Goal: Use online tool/utility: Utilize a website feature to perform a specific function

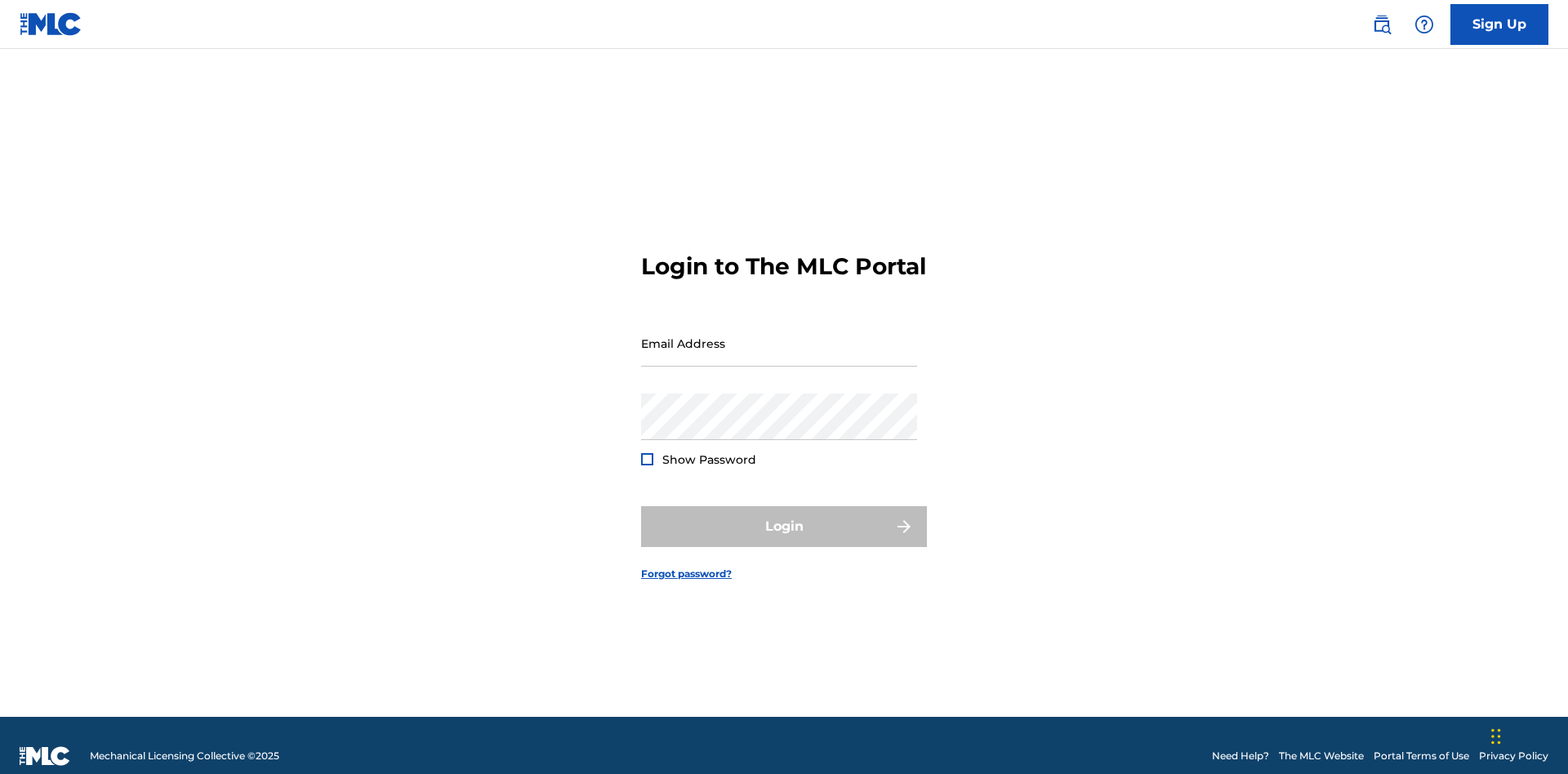
scroll to position [21, 0]
click at [779, 335] on input "Email Address" at bounding box center [778, 343] width 276 height 47
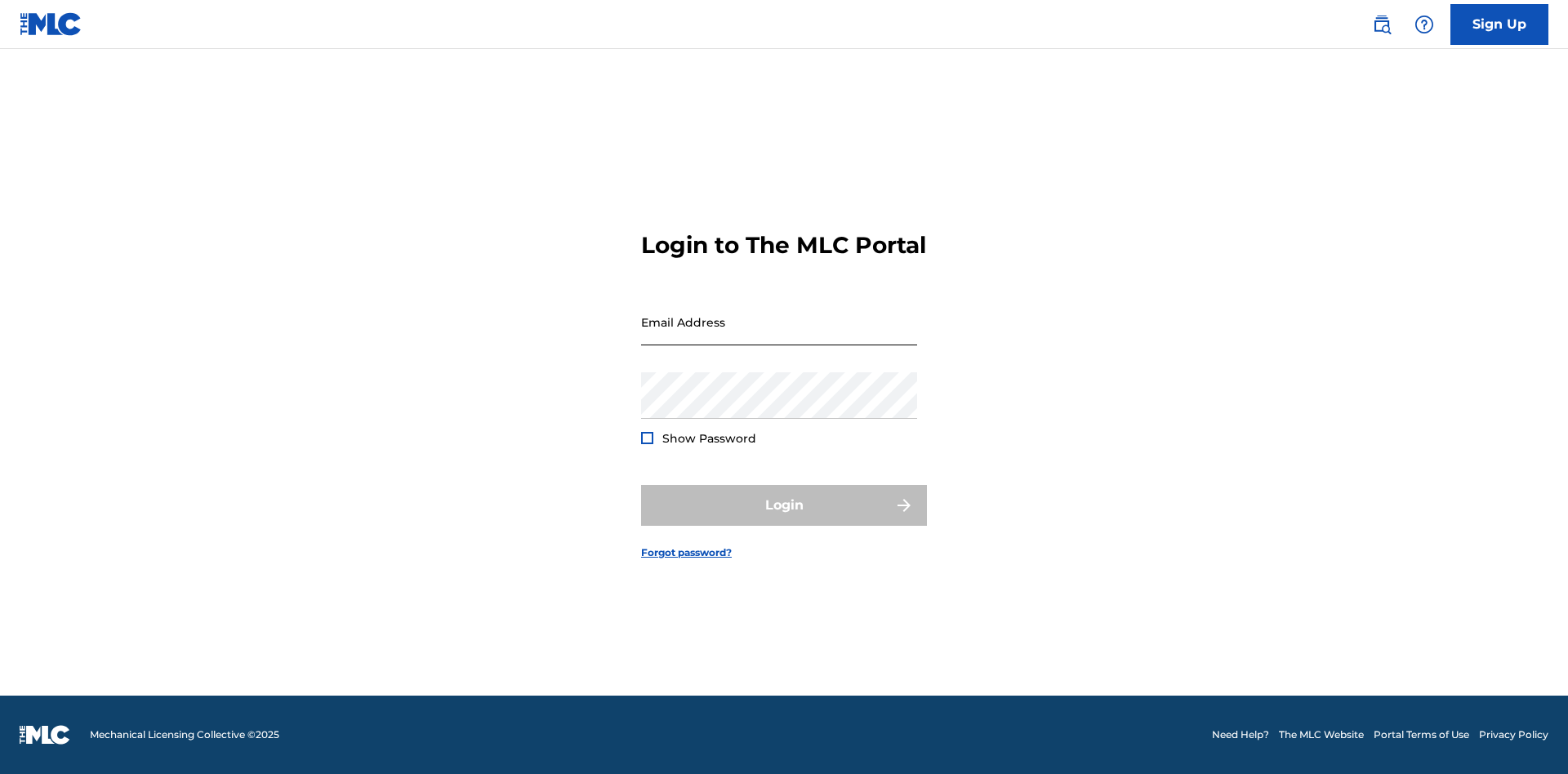
scroll to position [21, 0]
type input "[PERSON_NAME][EMAIL_ADDRESS][PERSON_NAME][DOMAIN_NAME]"
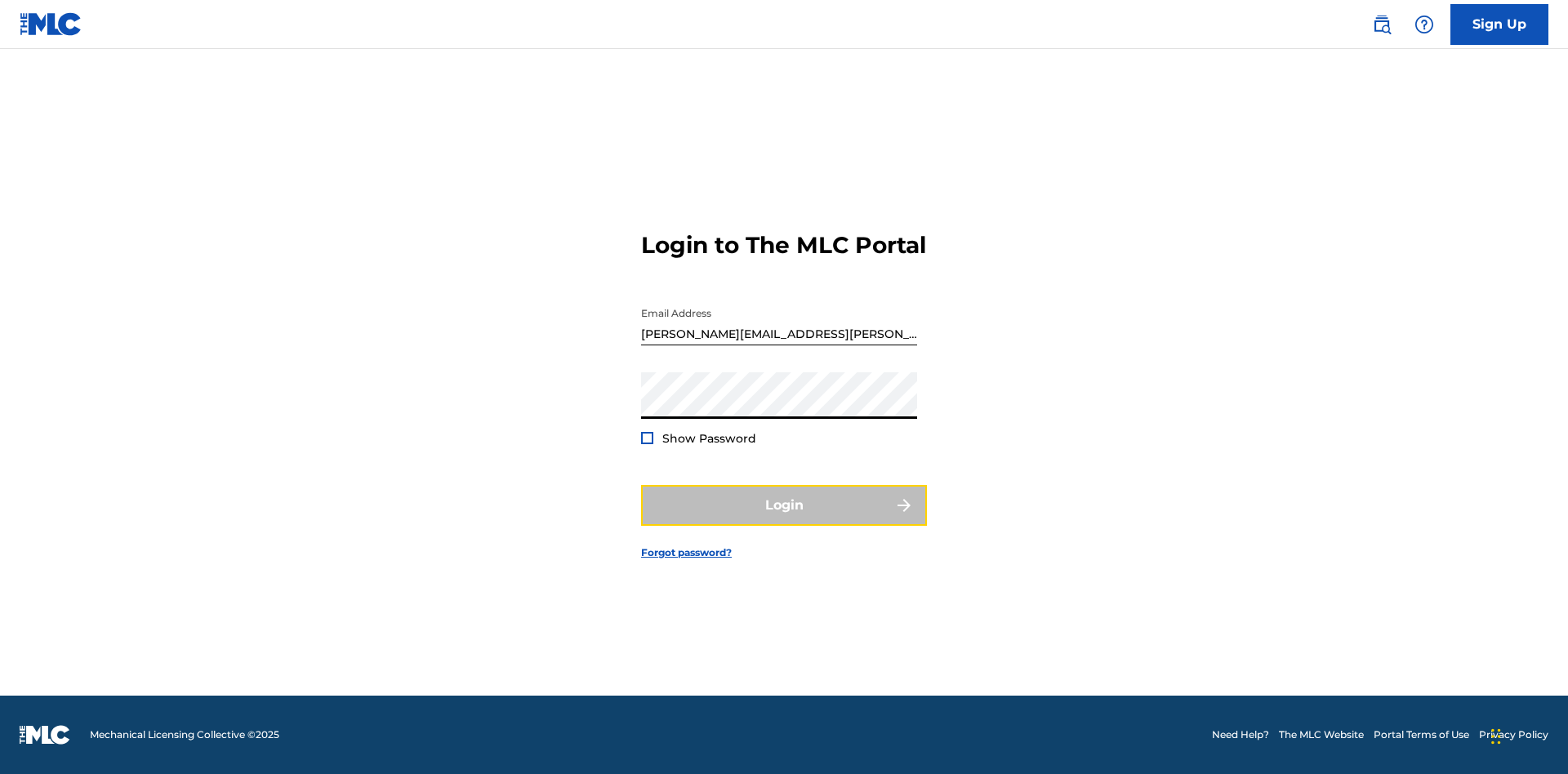
click at [784, 520] on button "Login" at bounding box center [783, 506] width 286 height 41
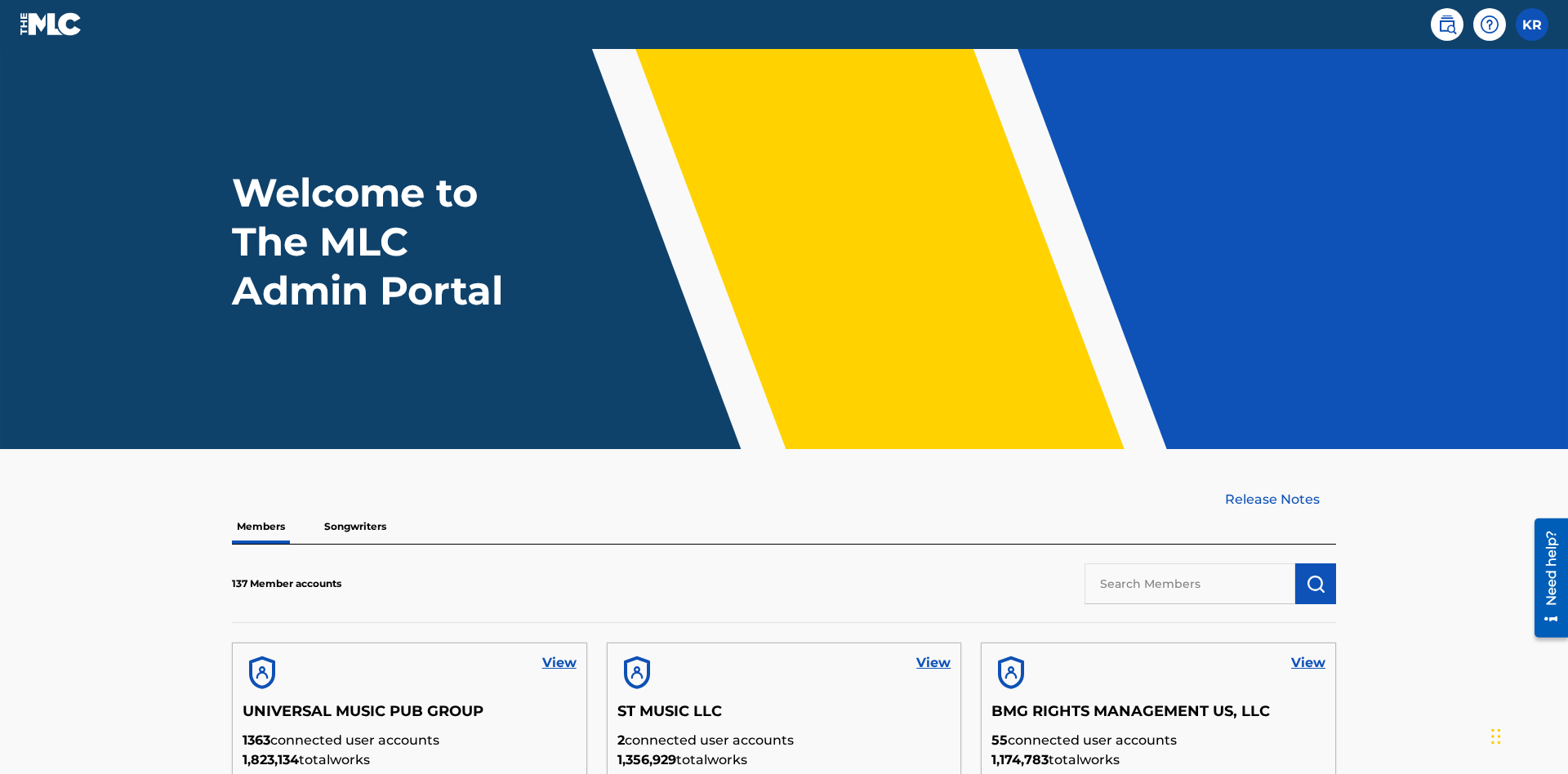
click at [1190, 564] on input "text" at bounding box center [1189, 584] width 210 height 41
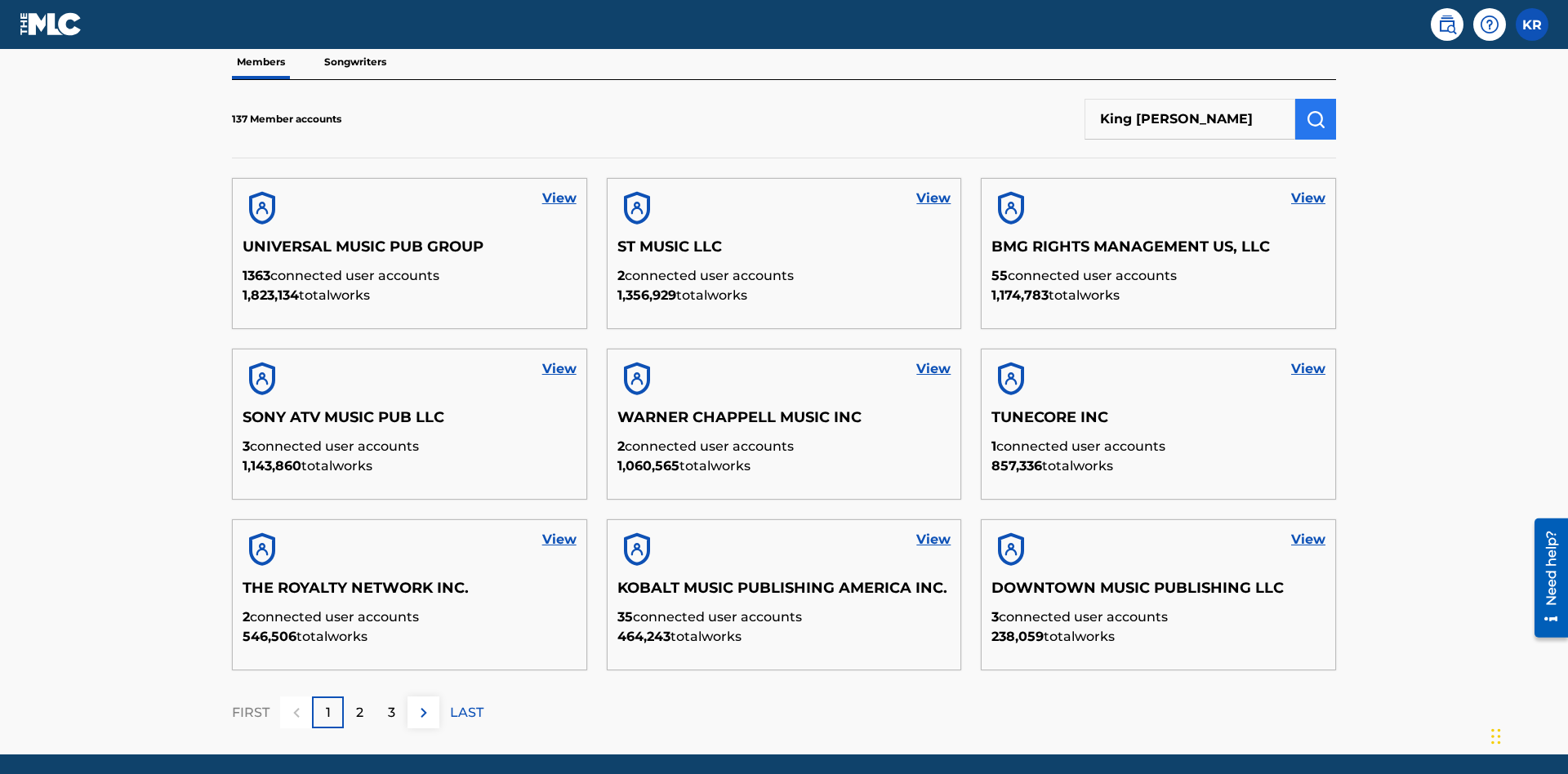
type input "King [PERSON_NAME]"
click at [1316, 110] on img "submit" at bounding box center [1316, 119] width 20 height 20
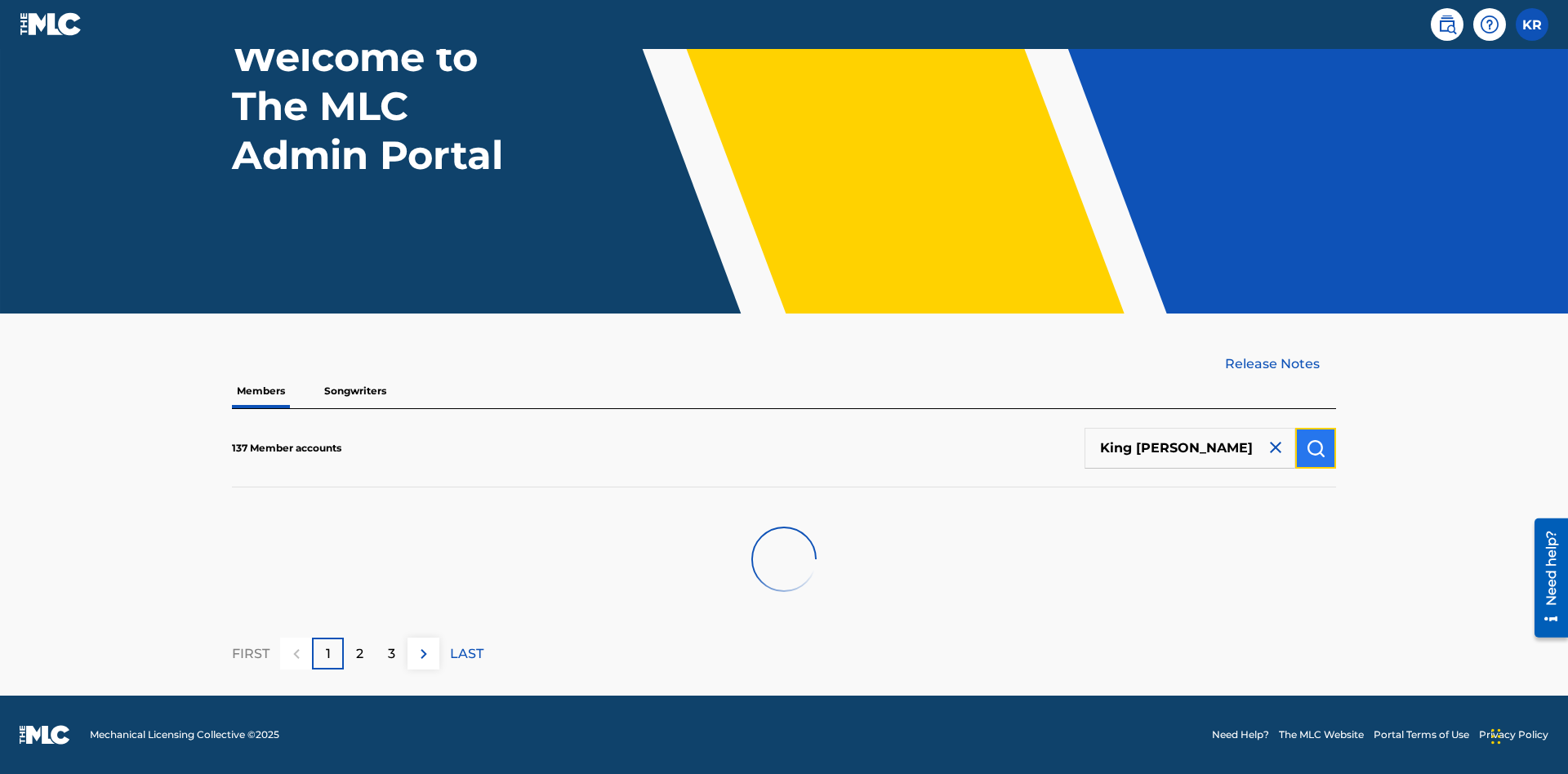
scroll to position [136, 0]
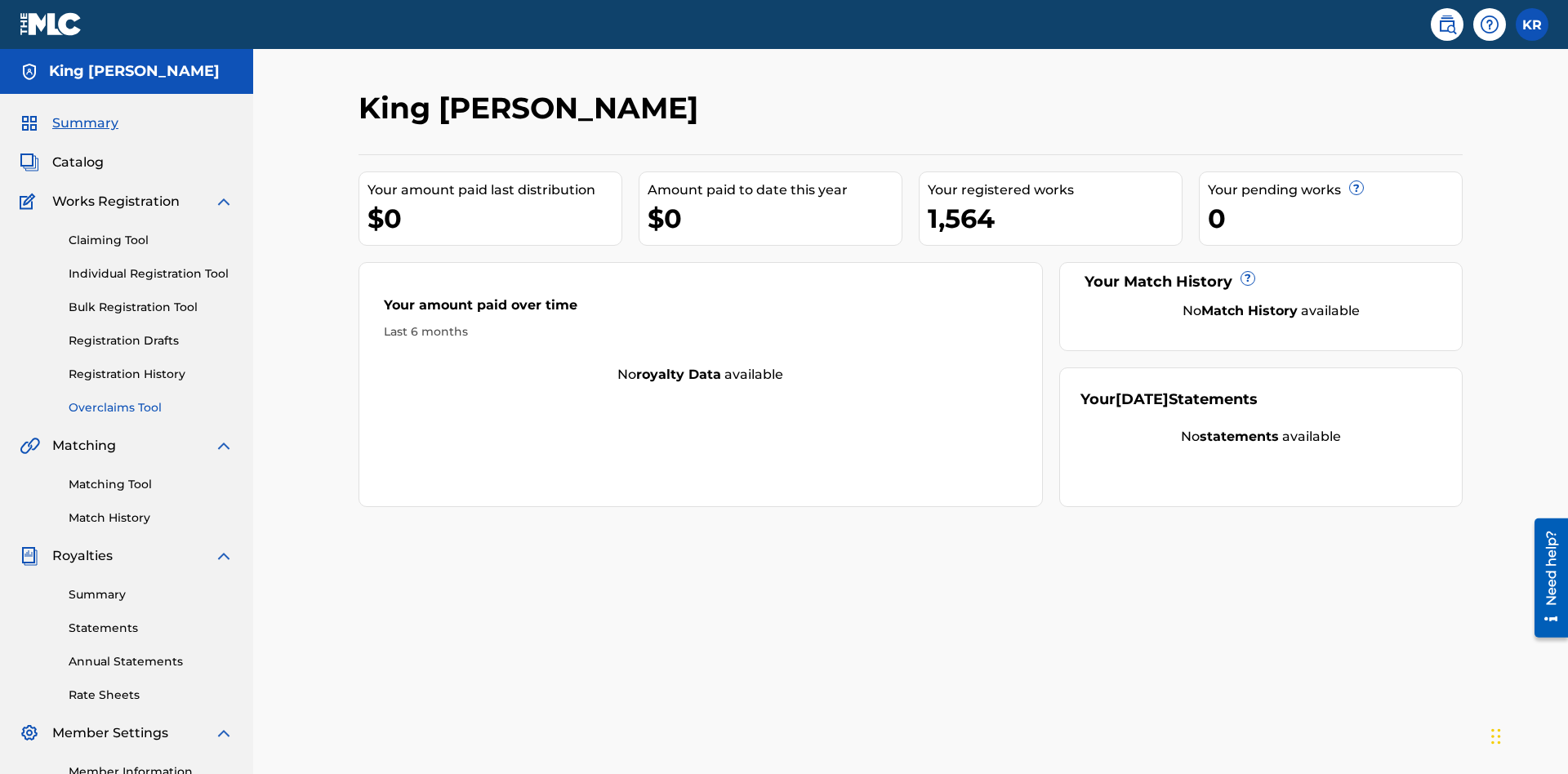
click at [151, 399] on link "Overclaims Tool" at bounding box center [151, 407] width 165 height 17
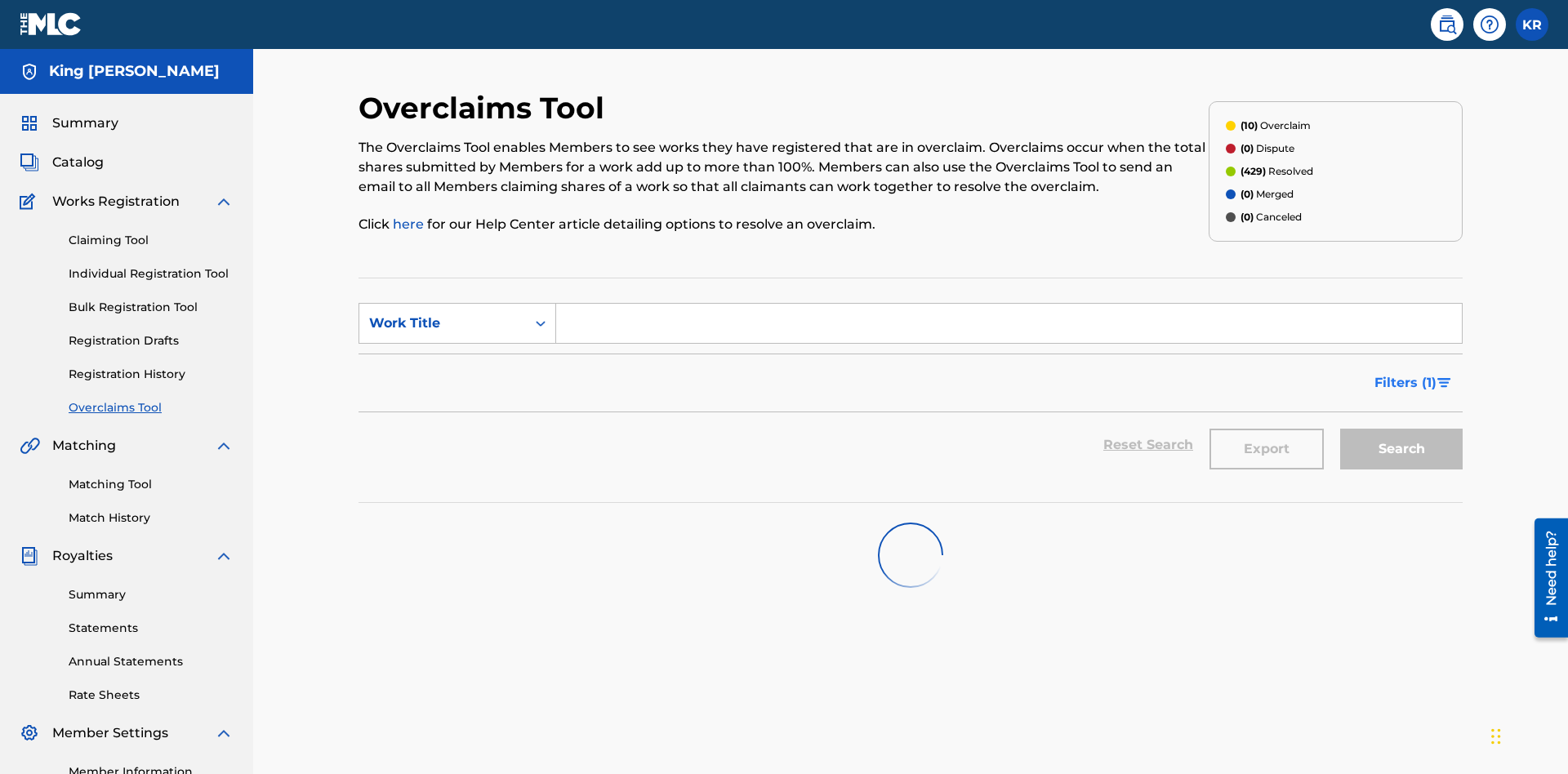
click at [1404, 373] on span "Filters ( 1 )" at bounding box center [1405, 383] width 62 height 20
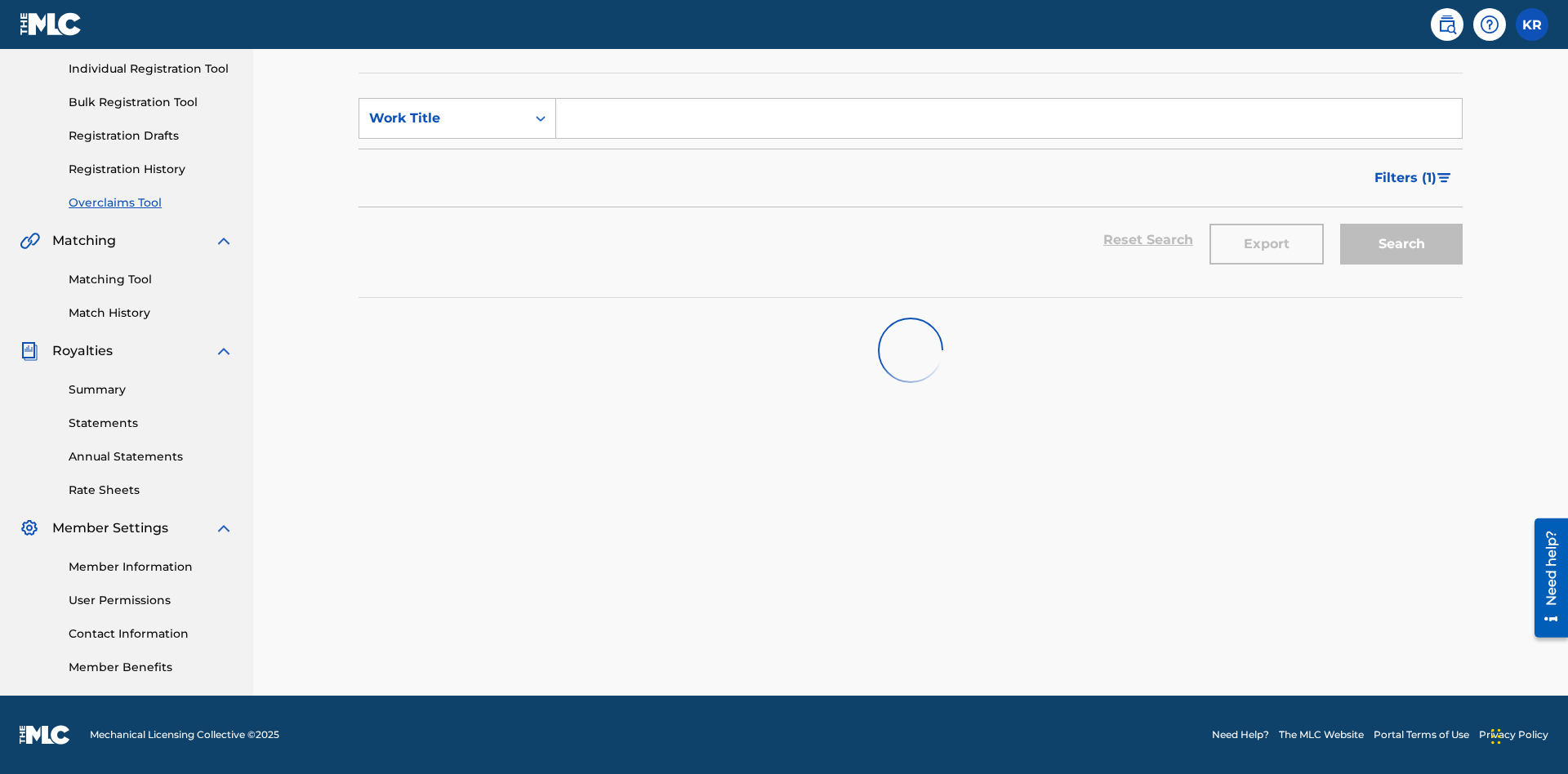
click at [0, 0] on div "Search Form" at bounding box center [0, 0] width 0 height 0
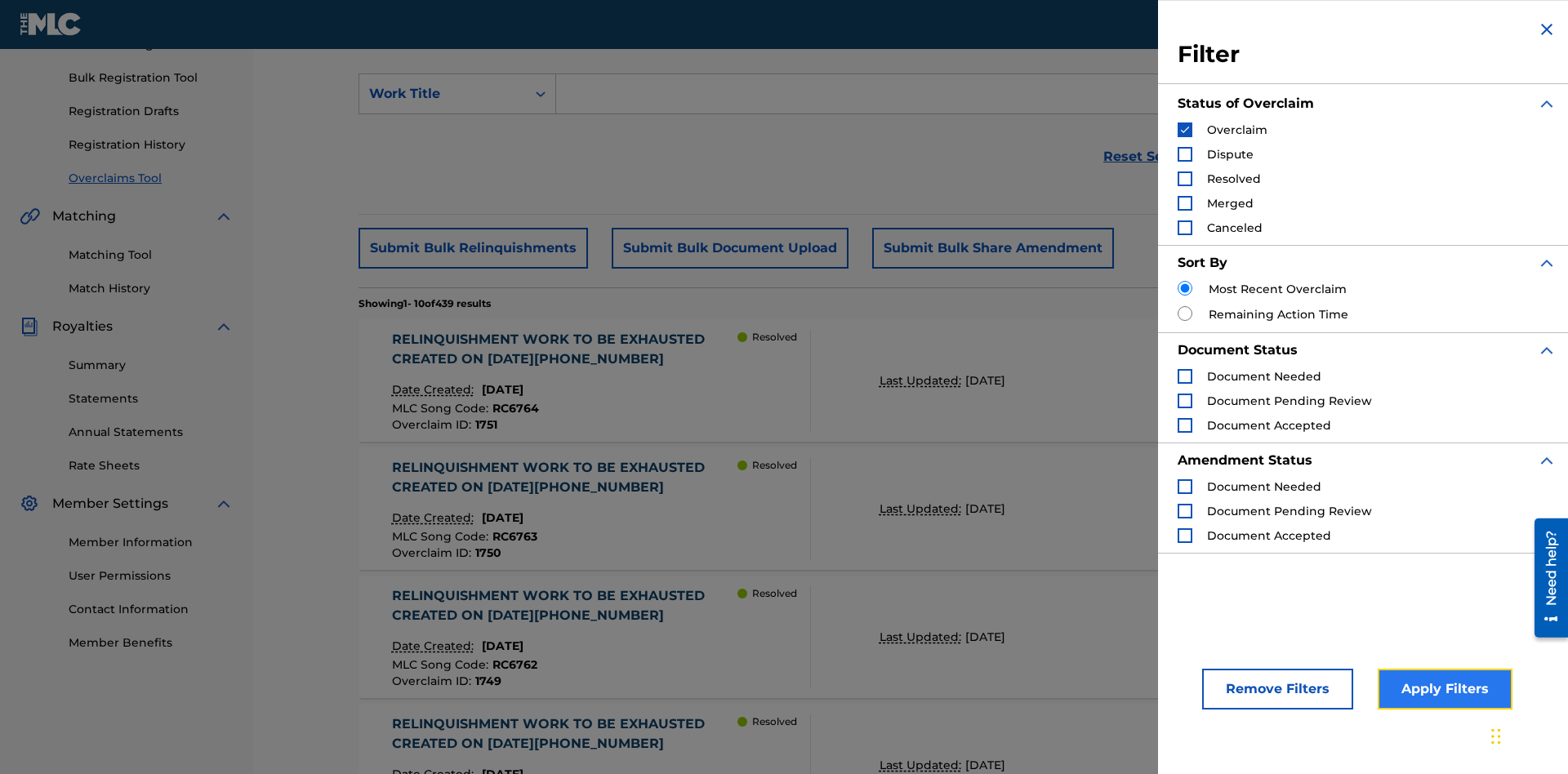
click at [1442, 689] on button "Apply Filters" at bounding box center [1444, 689] width 135 height 41
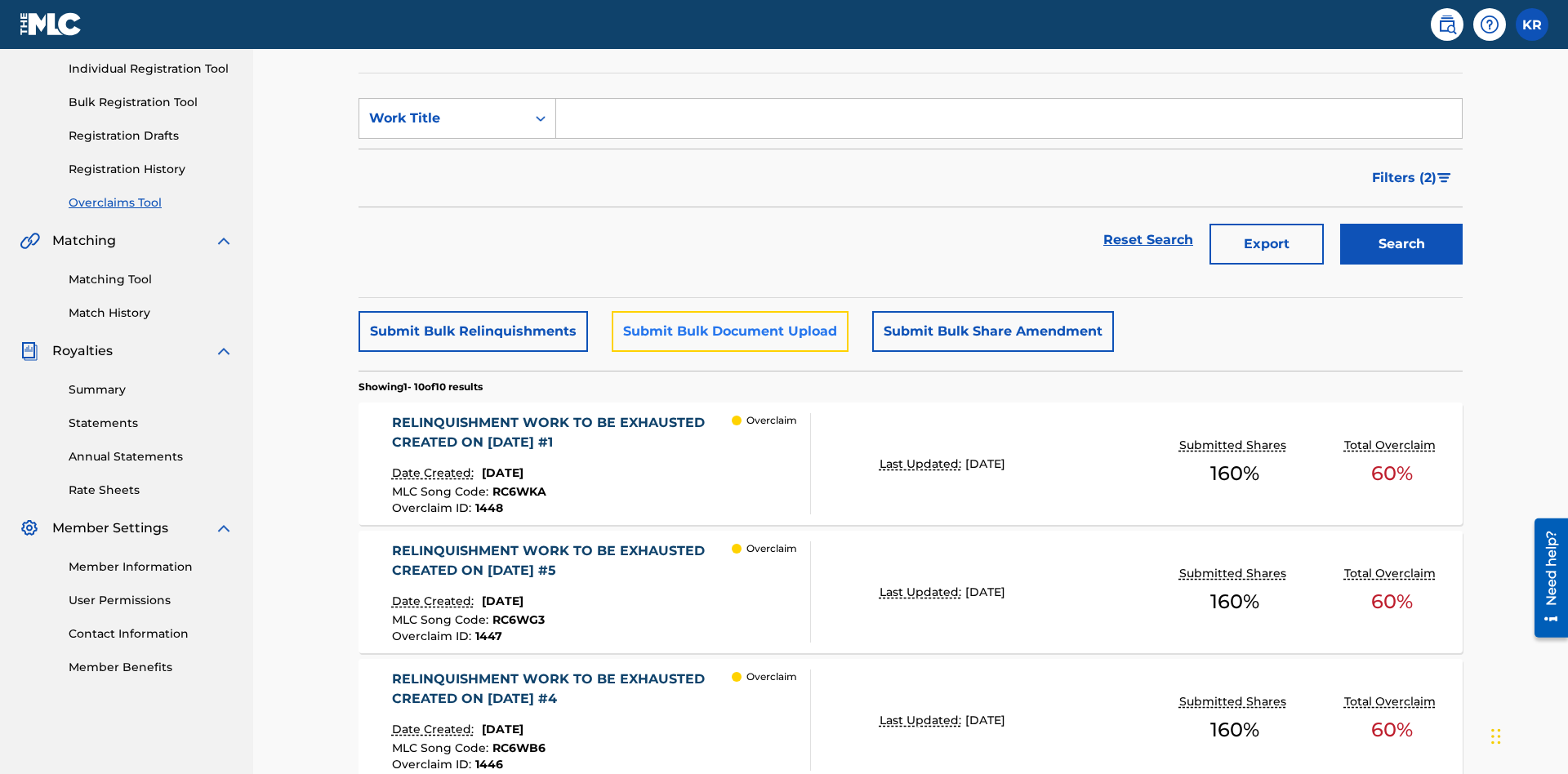
click at [728, 311] on button "Submit Bulk Document Upload" at bounding box center [729, 331] width 237 height 41
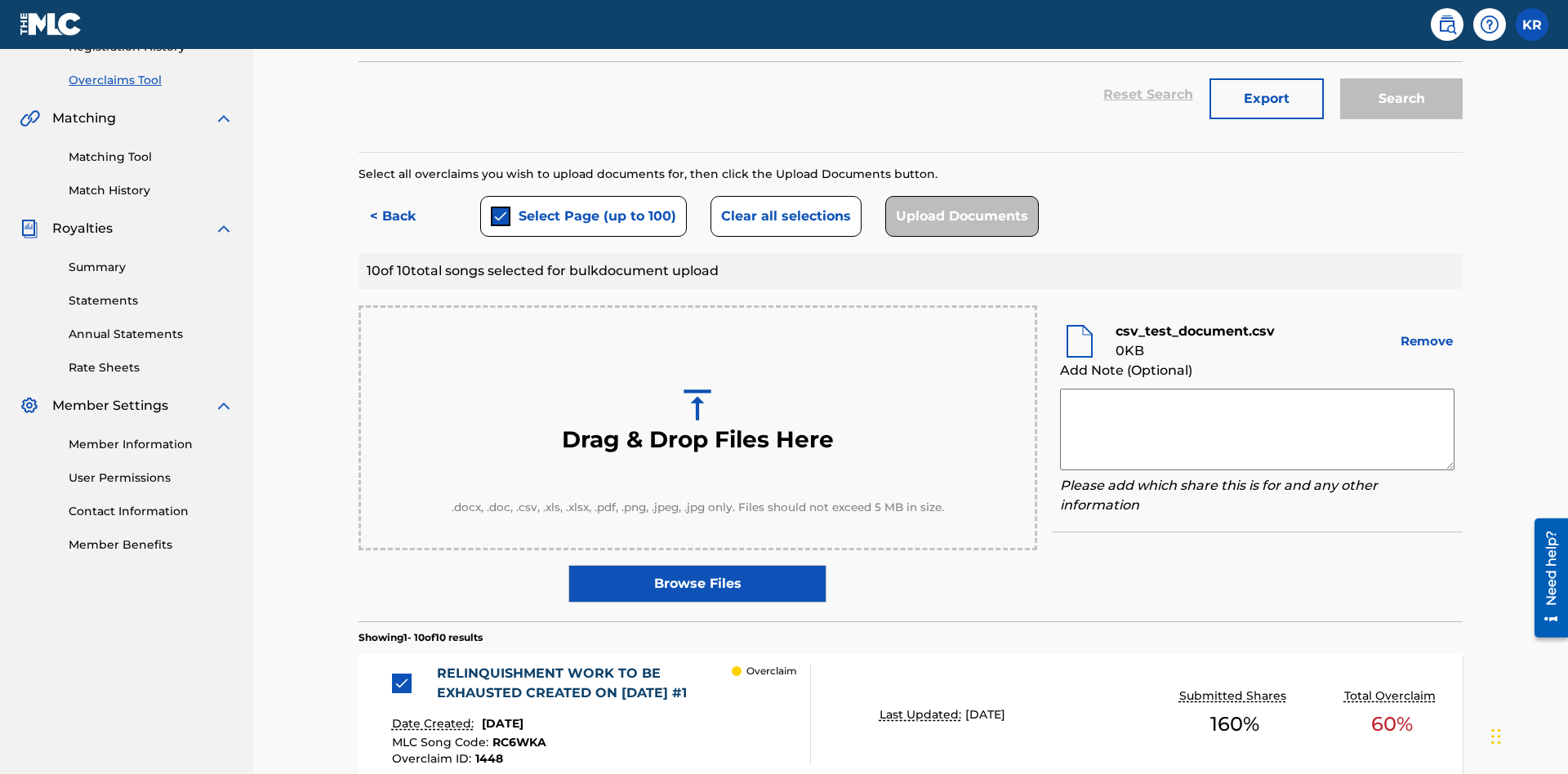
scroll to position [425, 0]
